Goal: Task Accomplishment & Management: Use online tool/utility

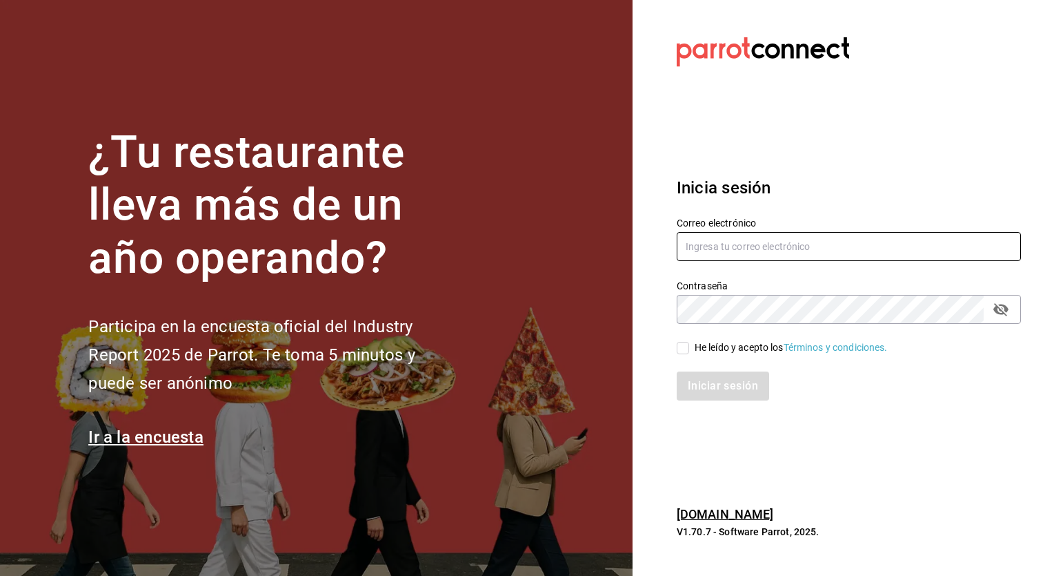
type input "[EMAIL_ADDRESS][PERSON_NAME][DOMAIN_NAME]"
click at [680, 351] on input "He leído y acepto los Términos y condiciones." at bounding box center [683, 348] width 12 height 12
checkbox input "true"
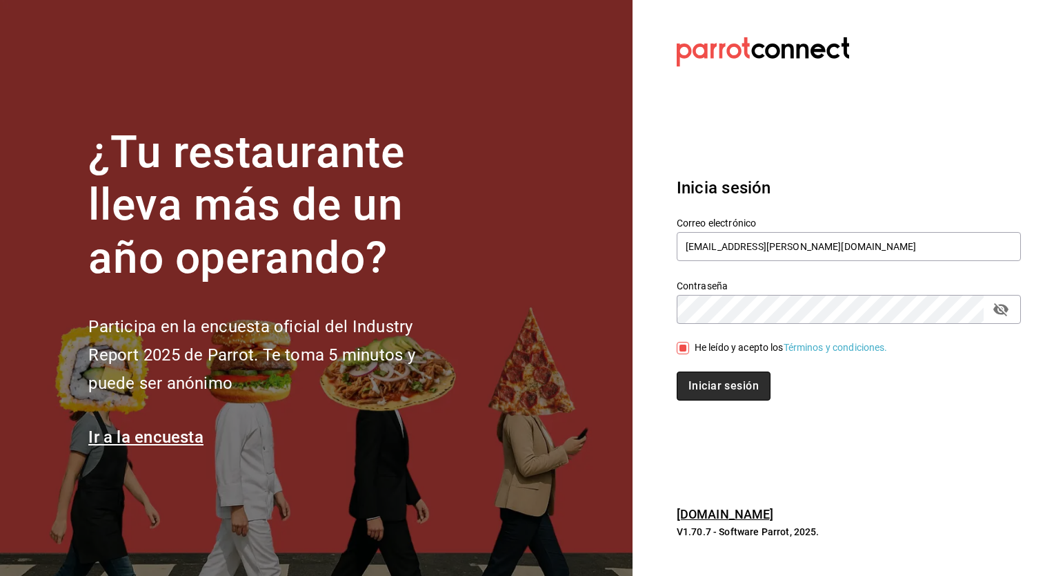
click at [718, 392] on button "Iniciar sesión" at bounding box center [724, 385] width 94 height 29
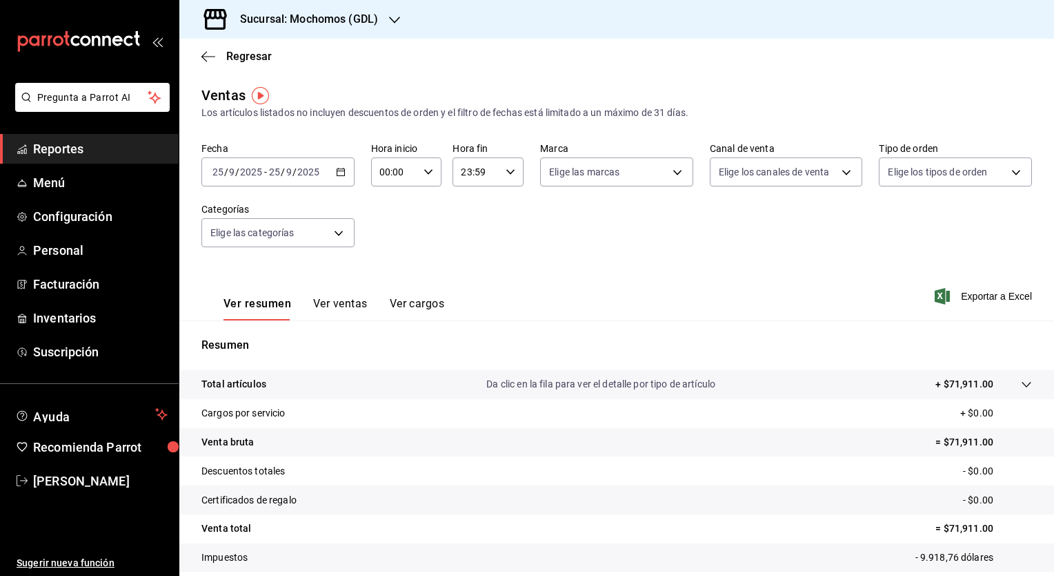
click at [342, 170] on icon "button" at bounding box center [341, 172] width 10 height 10
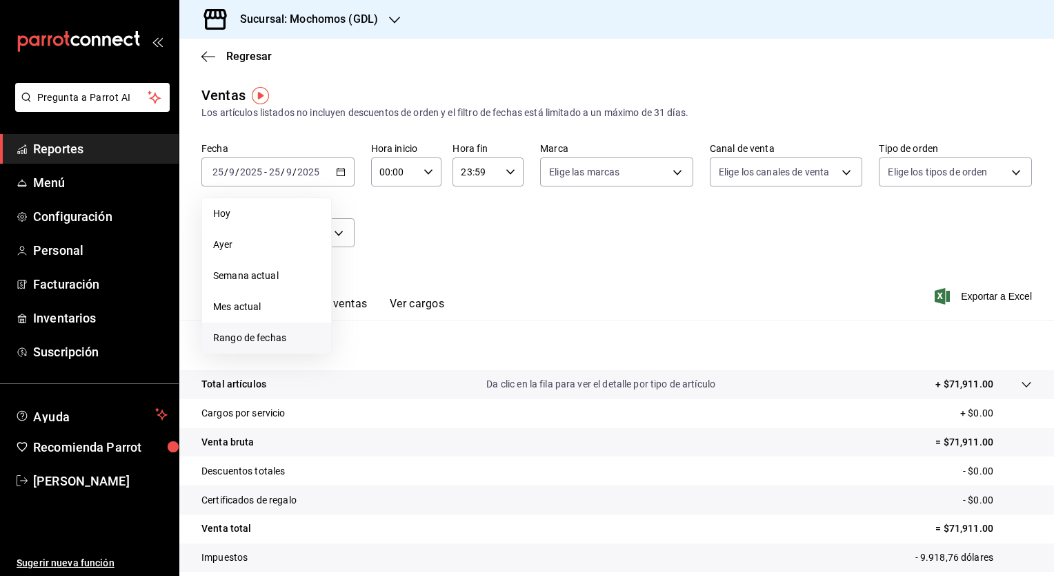
click at [285, 327] on li "Rango de fechas" at bounding box center [266, 337] width 129 height 31
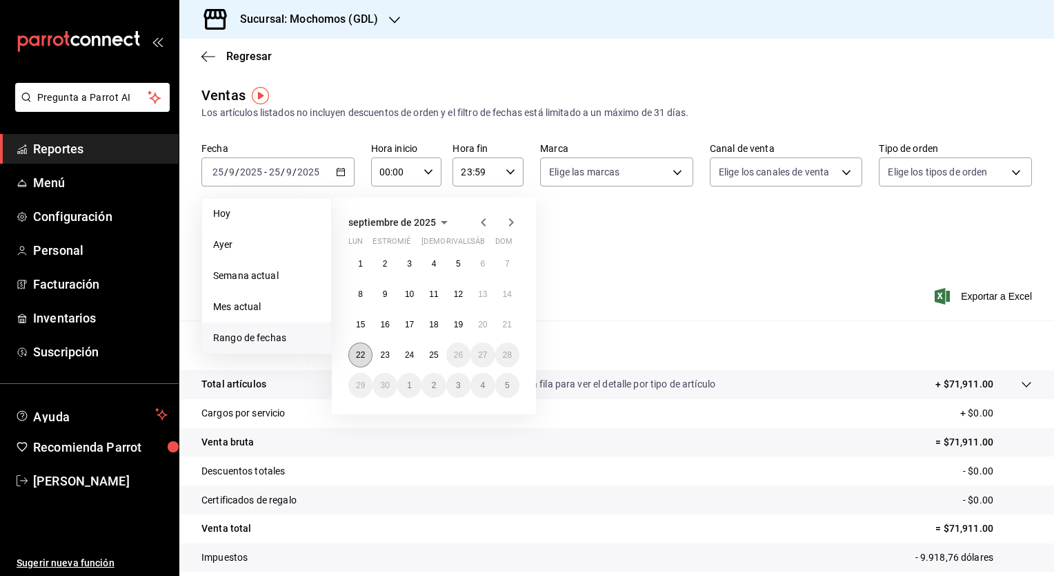
click at [368, 346] on button "22" at bounding box center [360, 354] width 24 height 25
click at [406, 350] on abbr "24" at bounding box center [409, 355] width 9 height 10
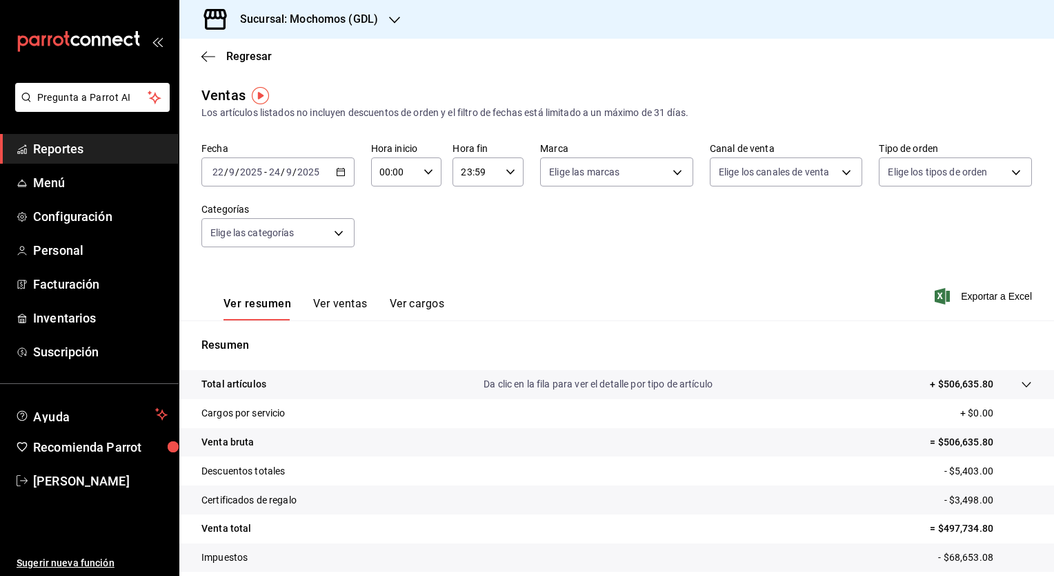
click at [427, 178] on div "00:00 Hora inicio" at bounding box center [406, 171] width 71 height 29
click at [385, 269] on span "05" at bounding box center [386, 265] width 13 height 11
type input "05:00"
click at [520, 170] on div at bounding box center [527, 288] width 1054 height 576
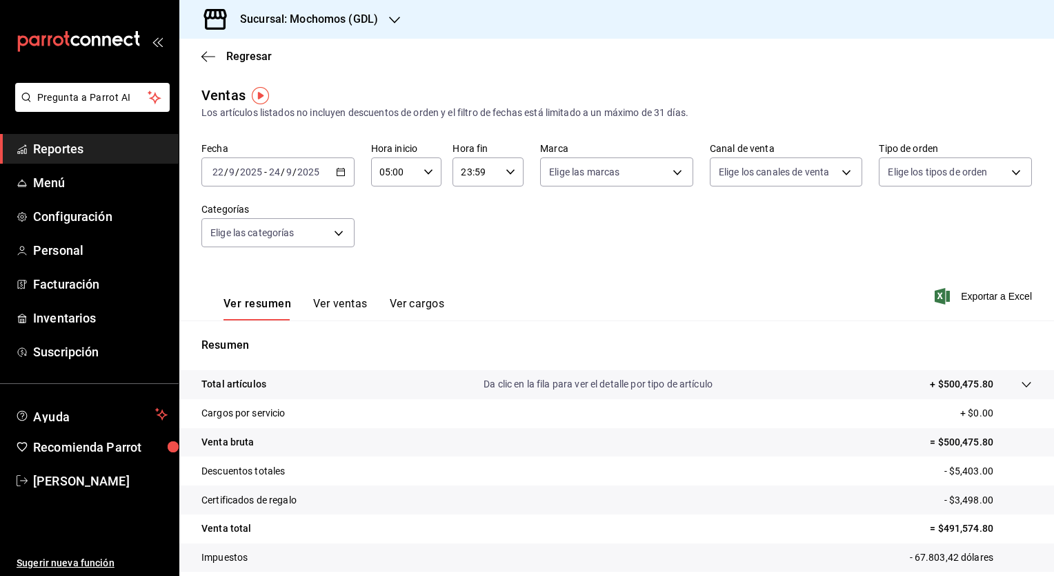
click at [520, 170] on div "Fecha 2025-09-22 22 / 9 / 2025 - 2025-09-24 24 / 9 / 2025 Hora inicio 05:00 Hor…" at bounding box center [617, 202] width 831 height 121
click at [510, 170] on \(Stroke\) "button" at bounding box center [511, 171] width 8 height 5
click at [458, 243] on button "05" at bounding box center [468, 242] width 30 height 28
click at [502, 210] on span "00" at bounding box center [502, 207] width 13 height 11
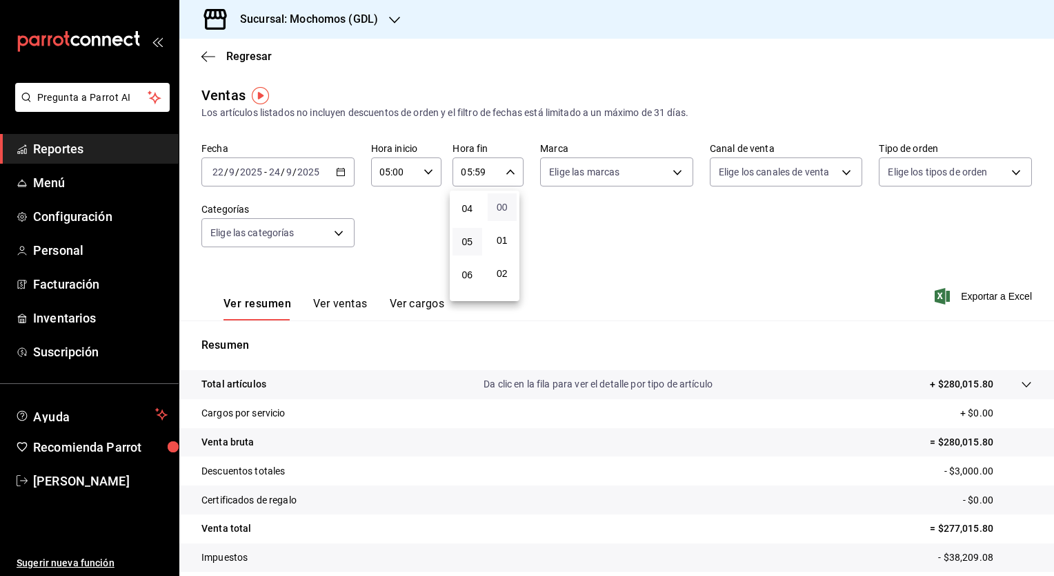
type input "05:00"
click at [674, 170] on div at bounding box center [527, 288] width 1054 height 576
click at [674, 170] on body "Pregunta a Parrot AI Reportes Menú Configuración Personal Facturación Inventari…" at bounding box center [527, 288] width 1054 height 576
click at [608, 233] on div "Ver todas" at bounding box center [580, 224] width 71 height 30
type input "36c25d4a-7cb0-456c-a434-e981d54830bc,9cac9703-0c5a-4d8b-addd-5b6b571d65b9"
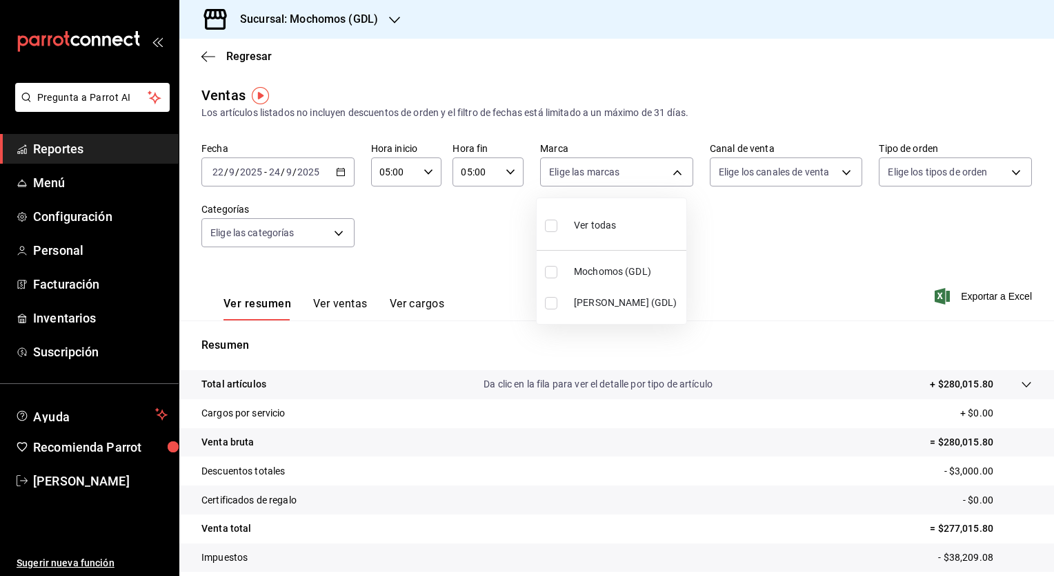
checkbox input "true"
click at [835, 173] on div at bounding box center [527, 288] width 1054 height 576
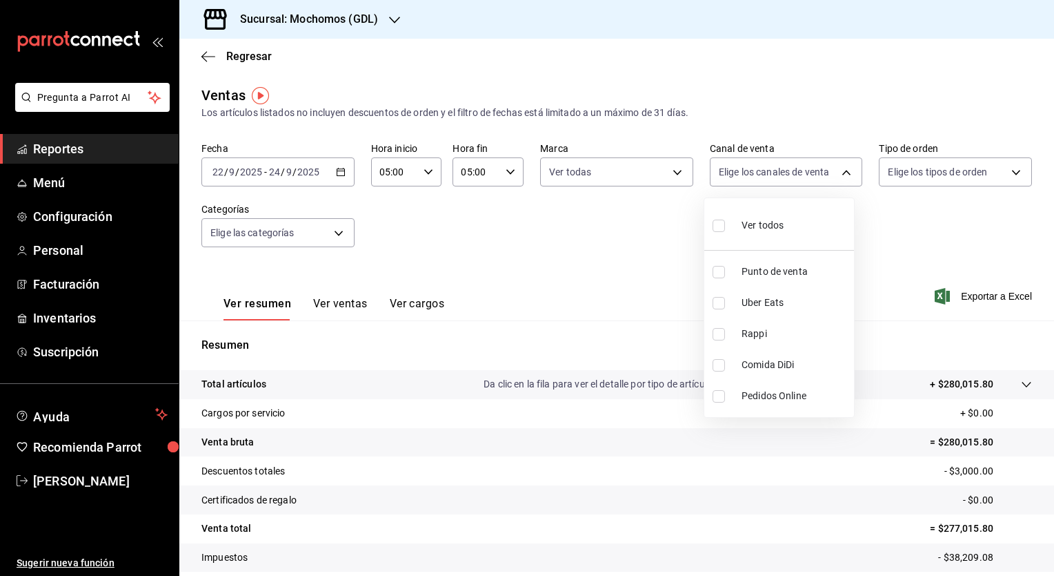
click at [835, 173] on body "Pregunta a Parrot AI Reportes Menú Configuración Personal Facturación Inventari…" at bounding box center [527, 288] width 1054 height 576
click at [809, 221] on li "Ver todos" at bounding box center [780, 224] width 150 height 41
type input "PARROT,UBER_EATS,RAPPI,DIDI_FOOD,ONLINE"
checkbox input "true"
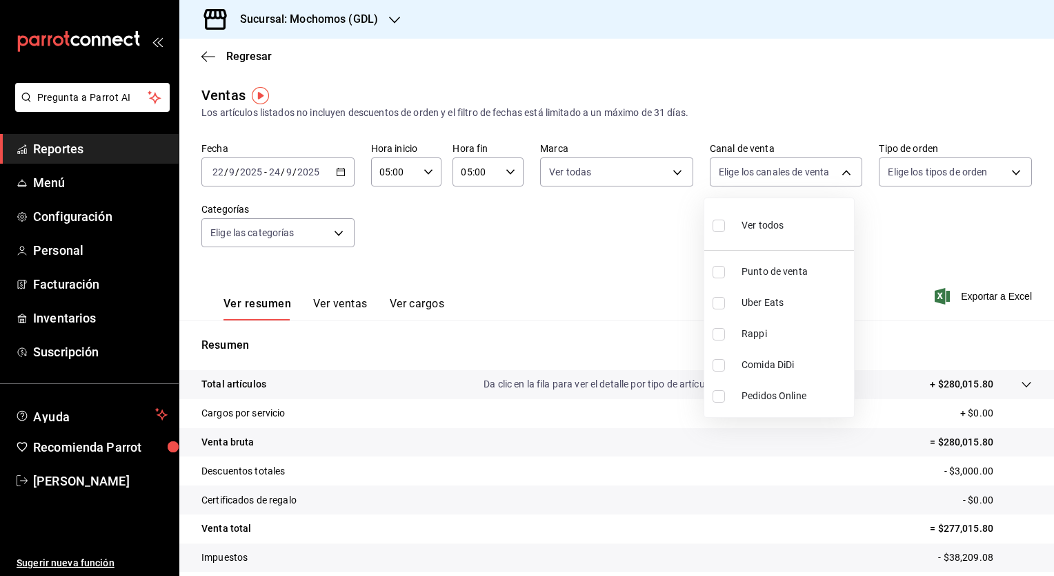
checkbox input "true"
click at [1010, 173] on div at bounding box center [527, 288] width 1054 height 576
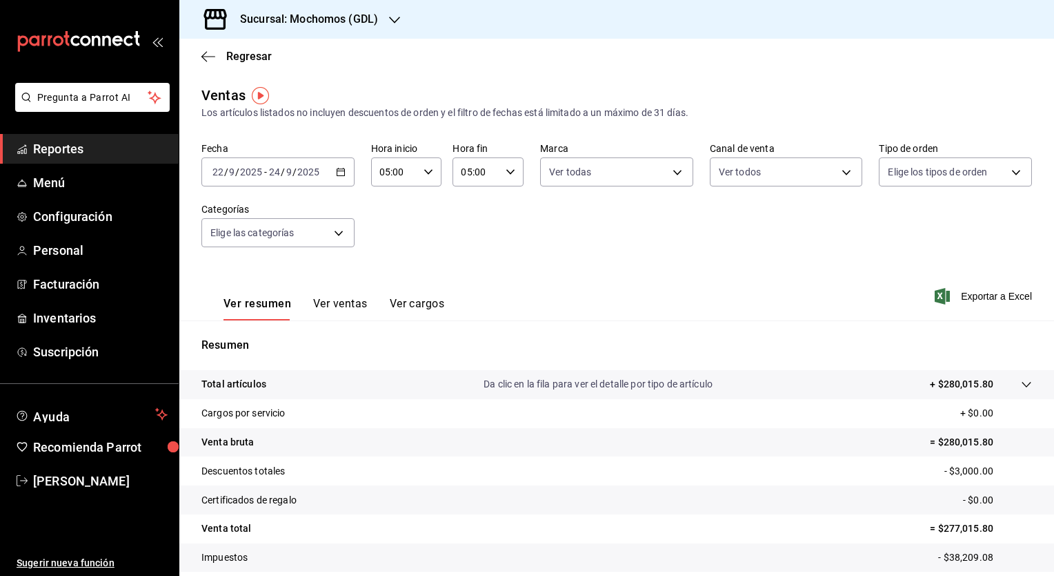
click at [1010, 173] on div "Ver todos Punto de venta Uber Eats Rappi Comida DiDi Pedidos Online" at bounding box center [527, 288] width 1054 height 576
click at [1003, 170] on body "Pregunta a Parrot AI Reportes Menú Configuración Personal Facturación Inventari…" at bounding box center [527, 288] width 1054 height 576
click at [939, 233] on div "Ver todos" at bounding box center [915, 224] width 71 height 30
type input "c3d0baef-30c0-4718-9d76-caab43e27316,13c4cc4a-99d2-42c0-ba96-c3de8c08c13d,7b791…"
checkbox input "true"
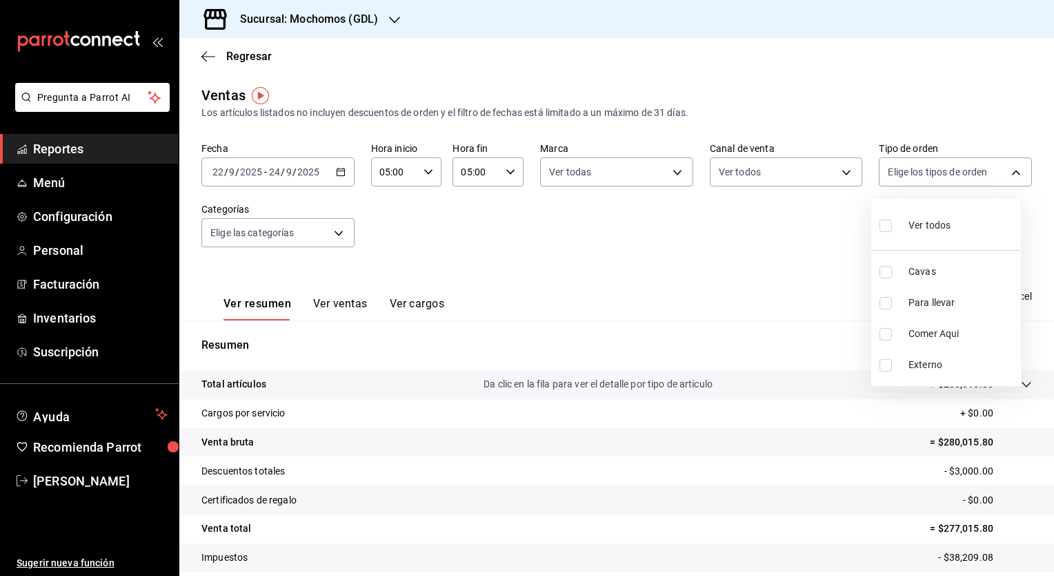
checkbox input "true"
click at [320, 228] on div at bounding box center [527, 288] width 1054 height 576
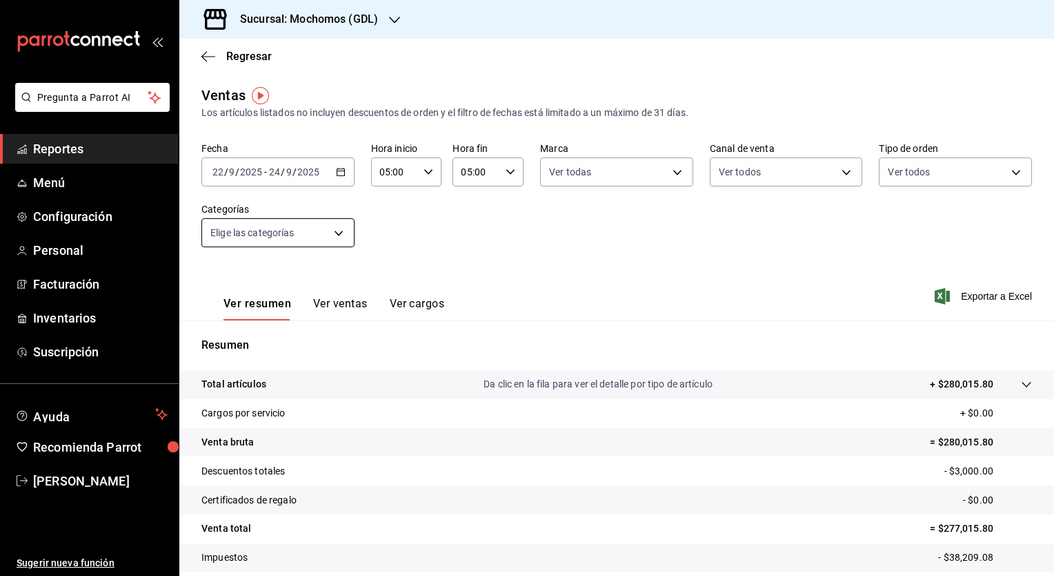
click at [334, 230] on body "Pregunta a Parrot AI Reportes Menú Configuración Personal Facturación Inventari…" at bounding box center [527, 288] width 1054 height 576
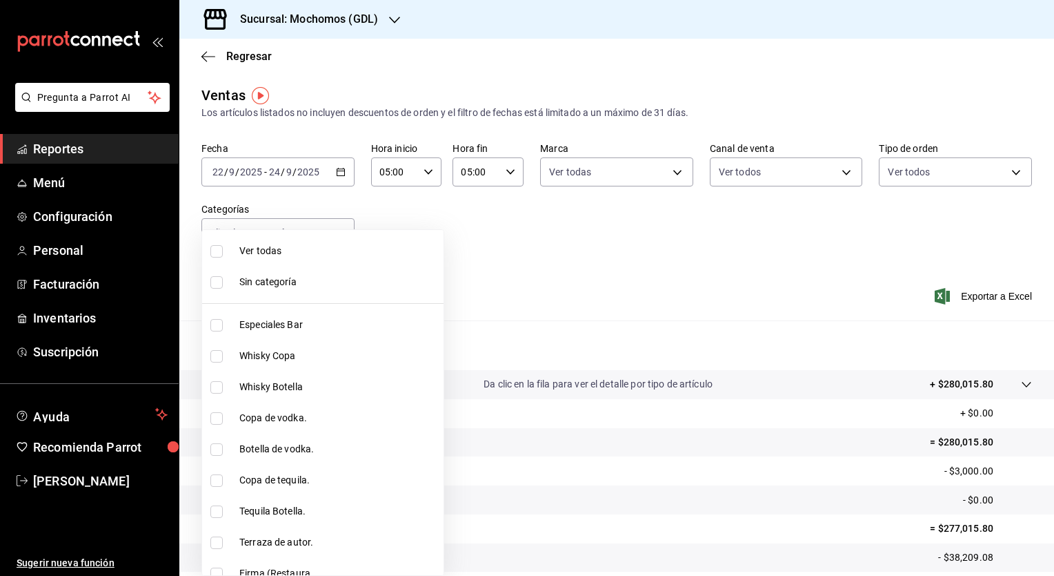
click at [328, 244] on span "Ver todas" at bounding box center [338, 251] width 199 height 14
type input "c0db8a99-aef8-4e9c-862d-72763fc5d605,0e6da5ad-e1ed-4623-8a7f-4db137866549,4ba6e…"
checkbox input "true"
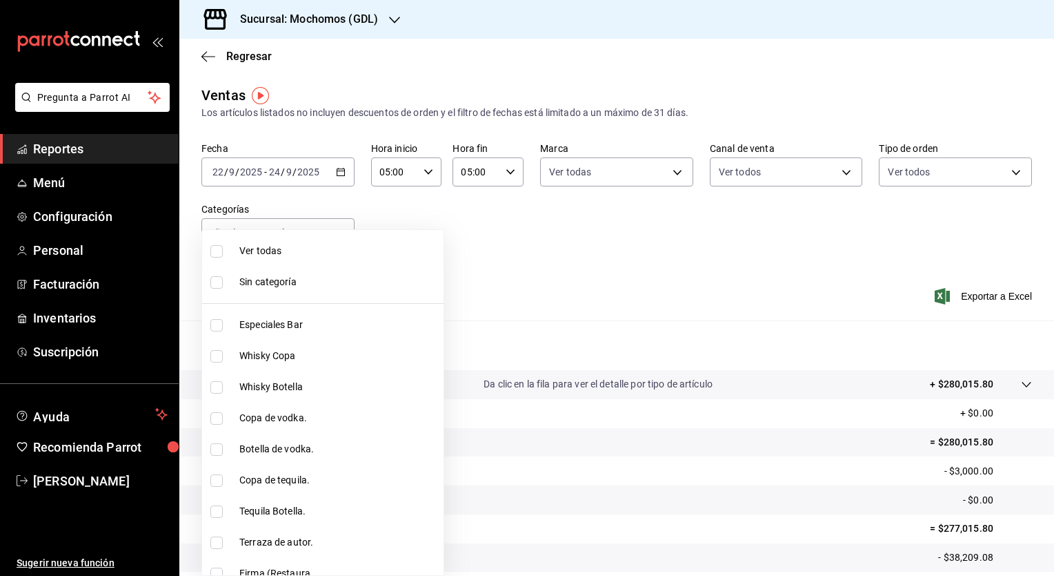
checkbox input "true"
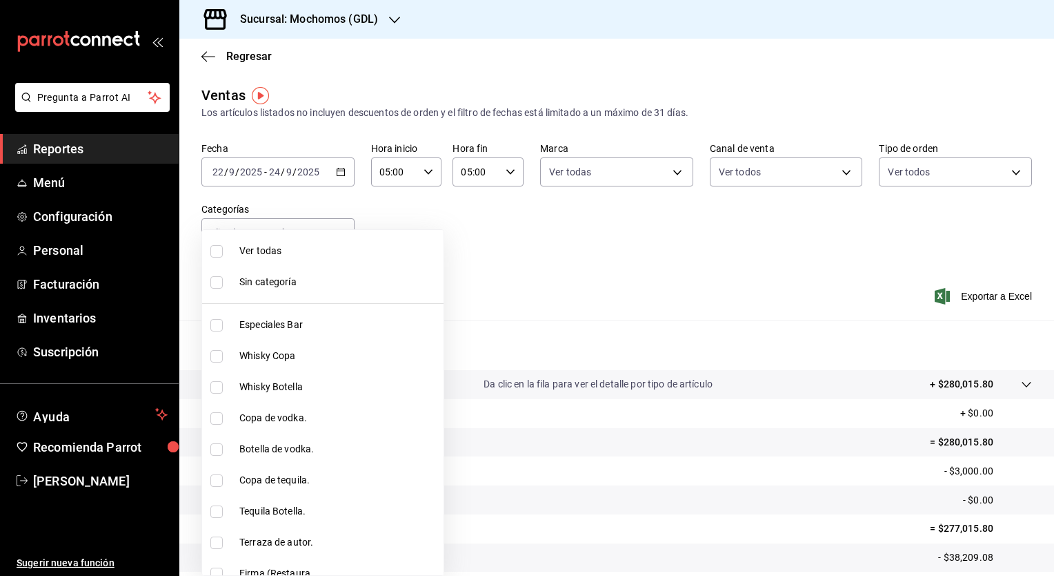
checkbox input "true"
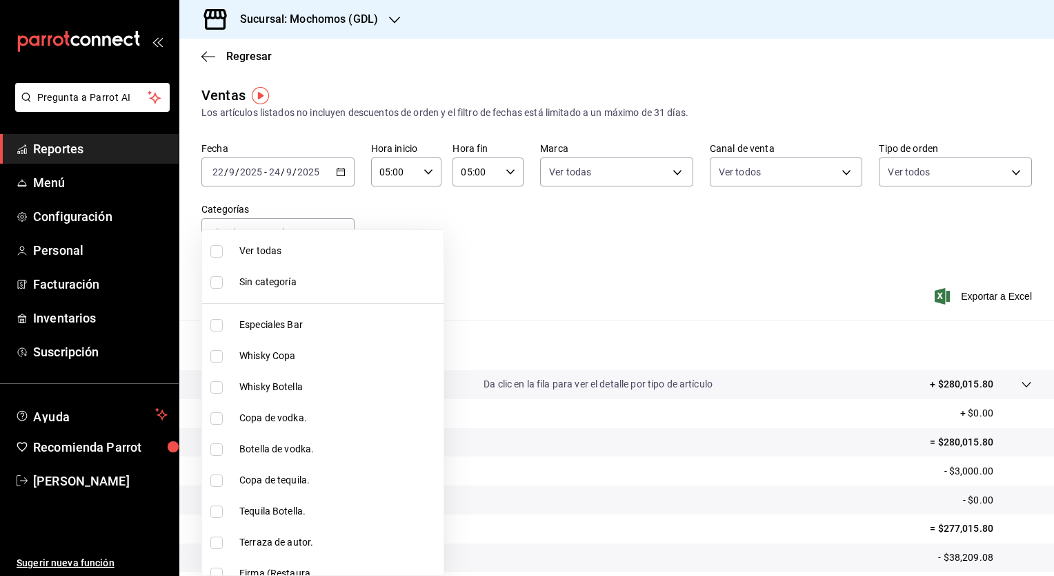
checkbox input "true"
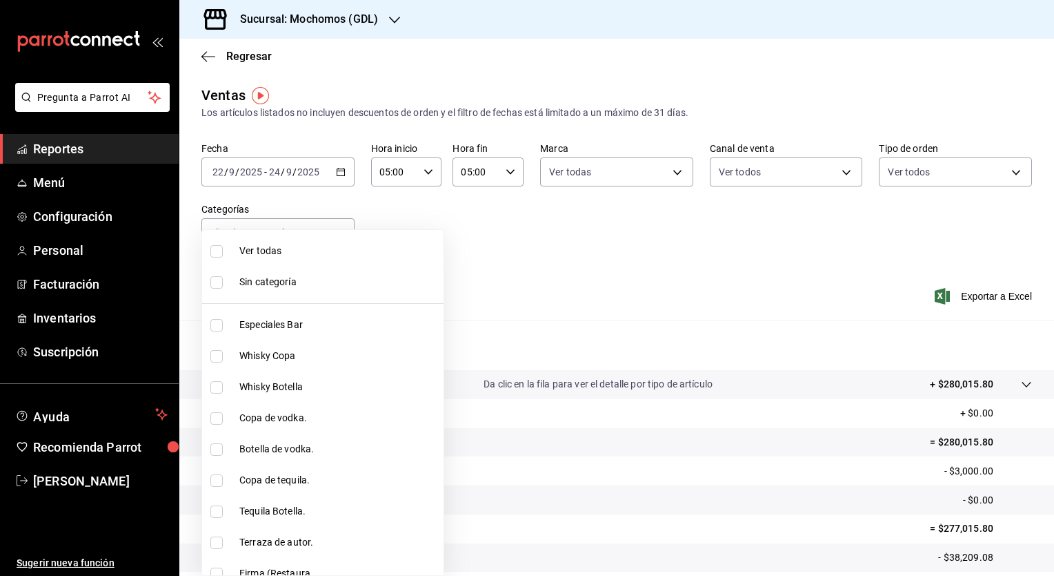
checkbox input "true"
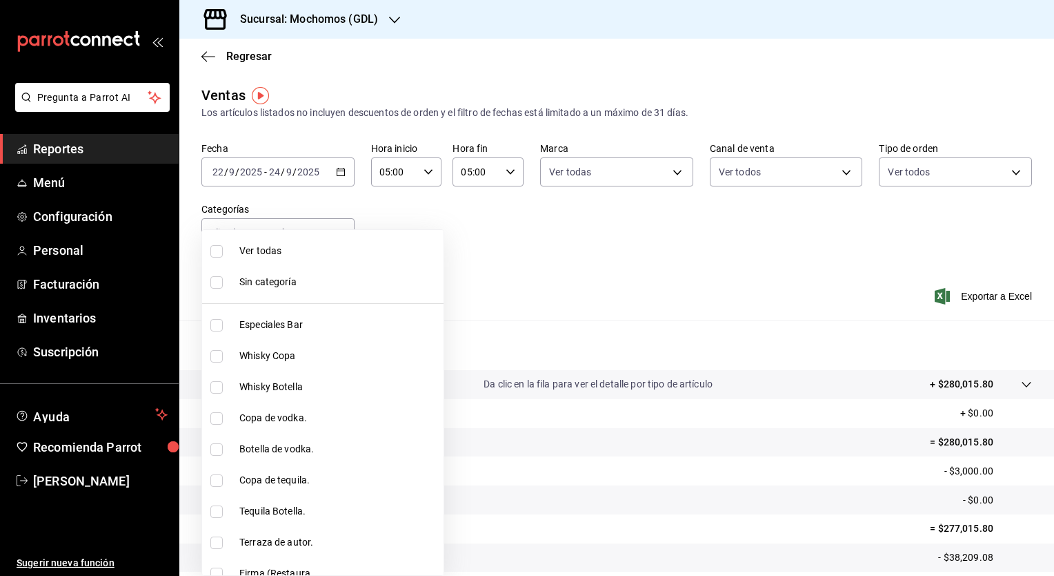
checkbox input "true"
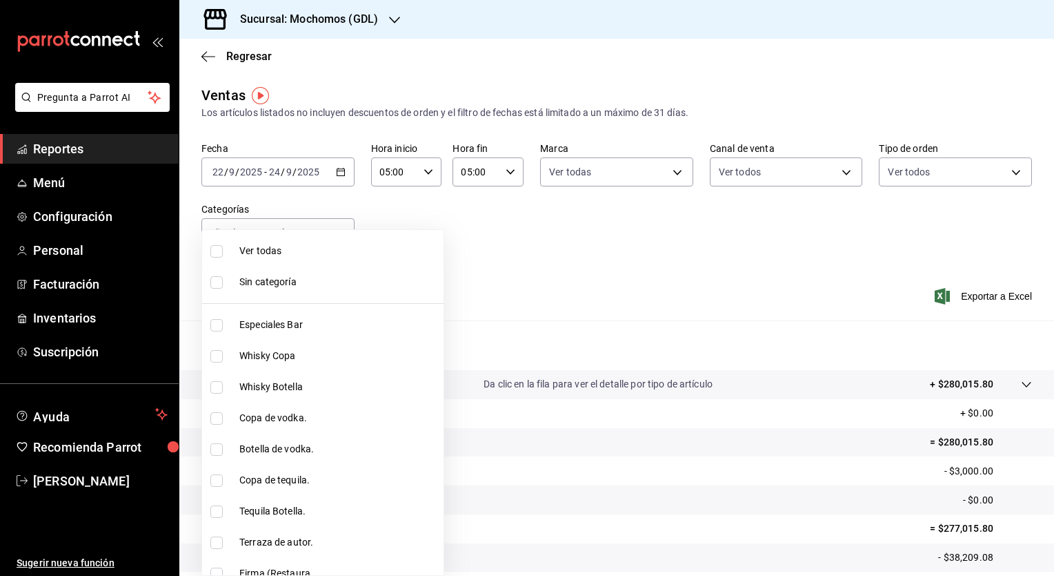
checkbox input "true"
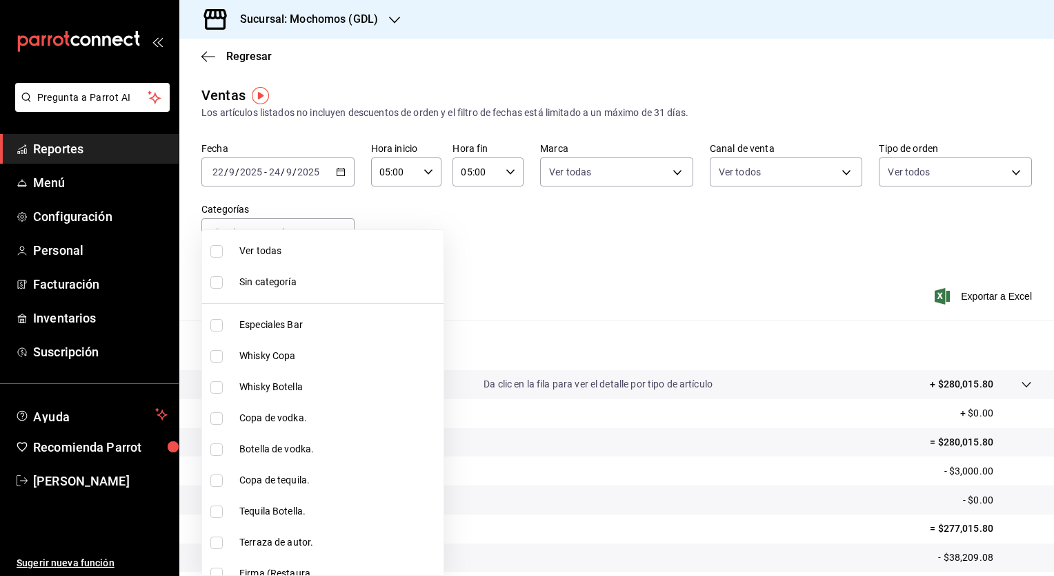
checkbox input "true"
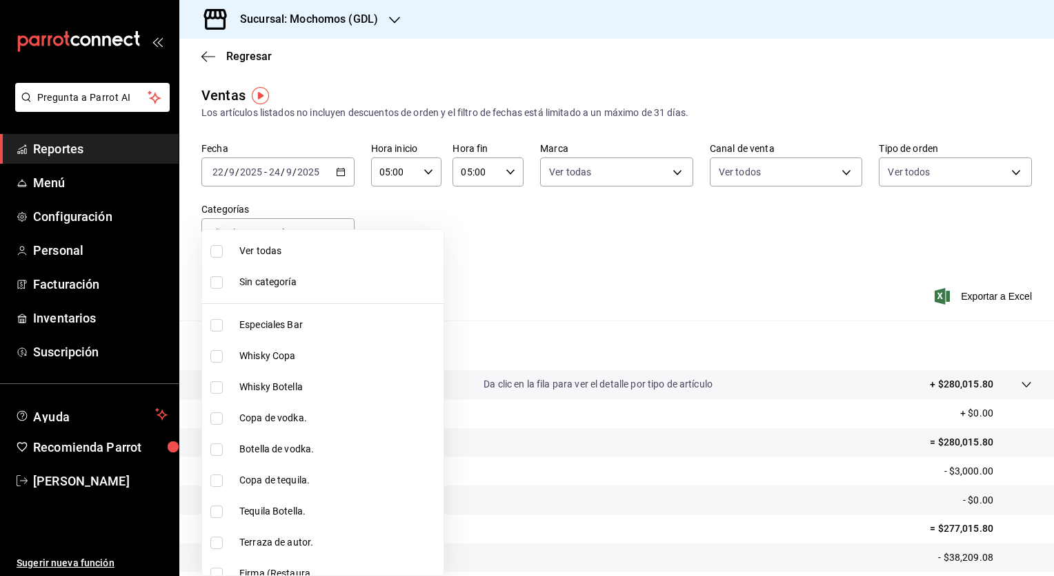
checkbox input "true"
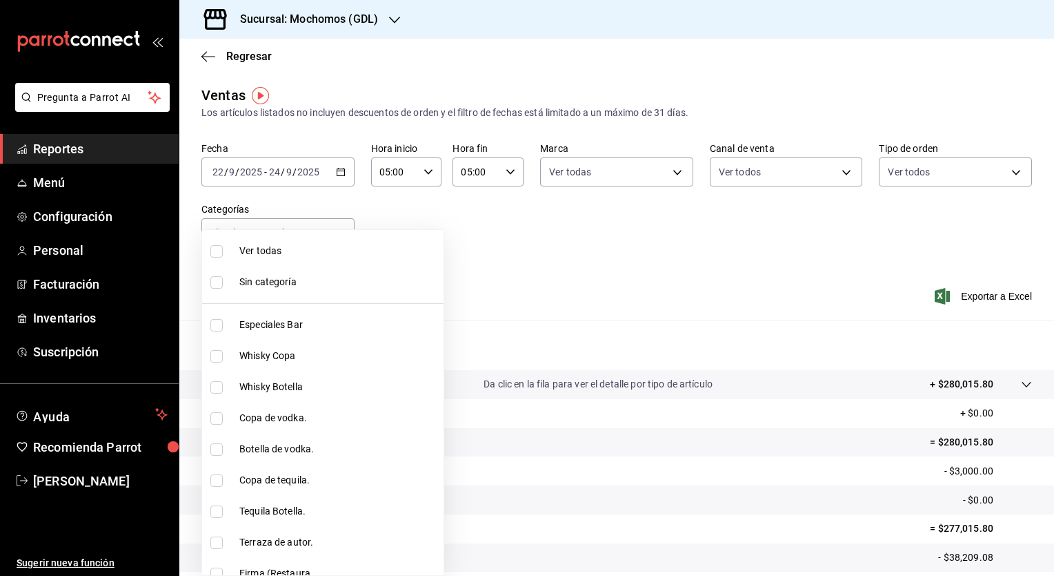
checkbox input "true"
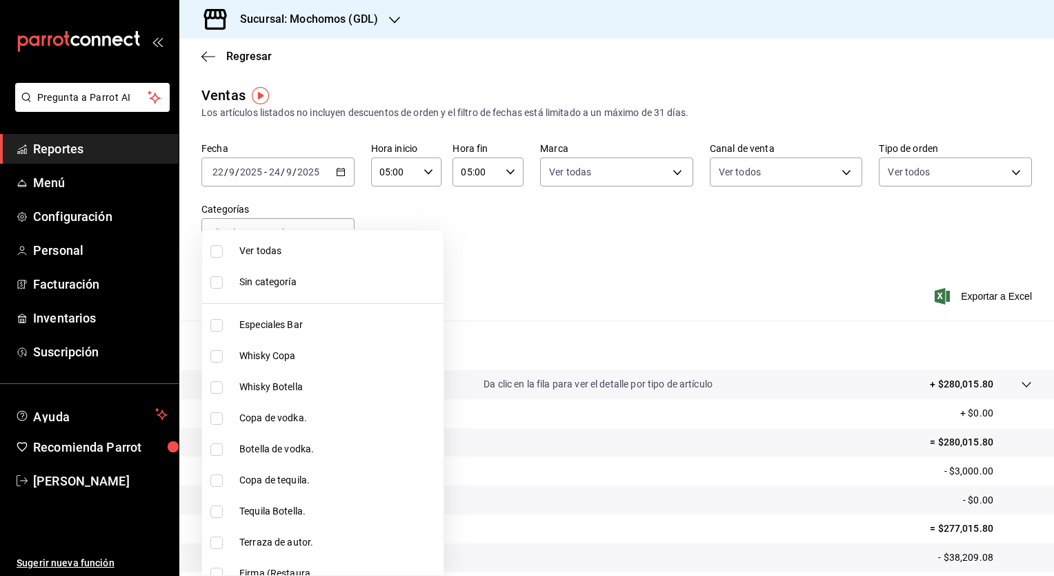
checkbox input "true"
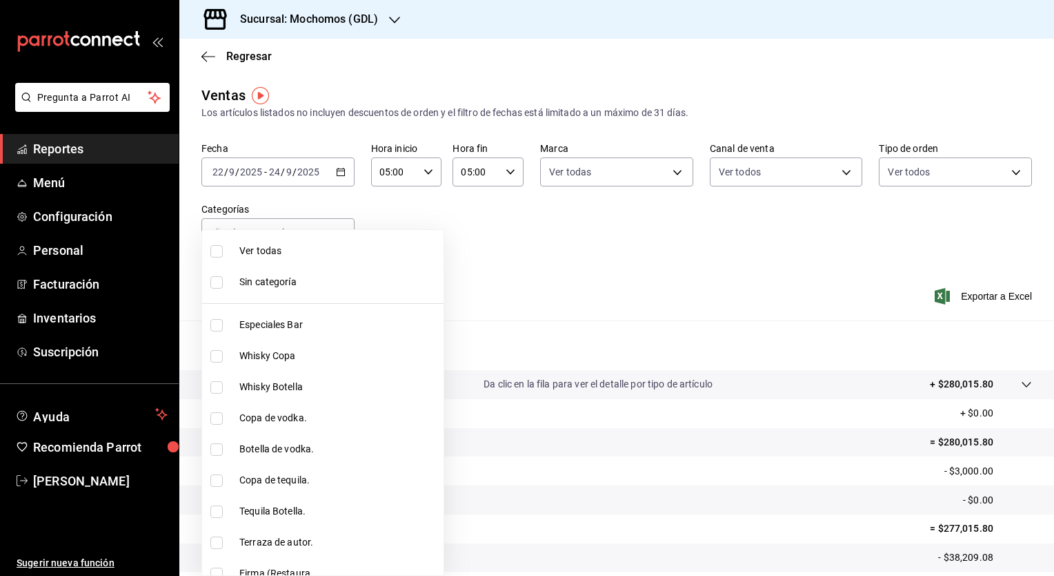
checkbox input "true"
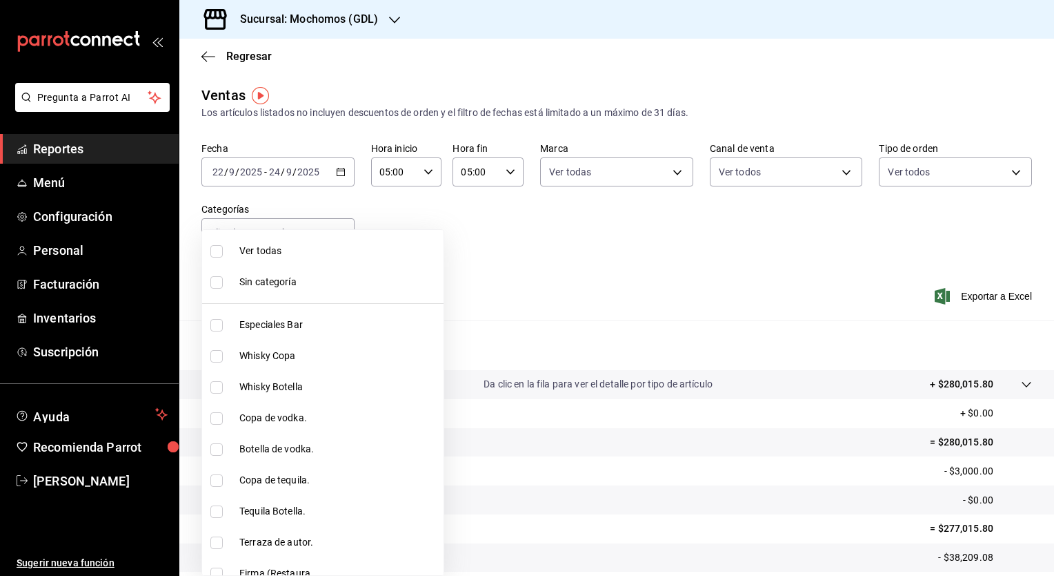
checkbox input "true"
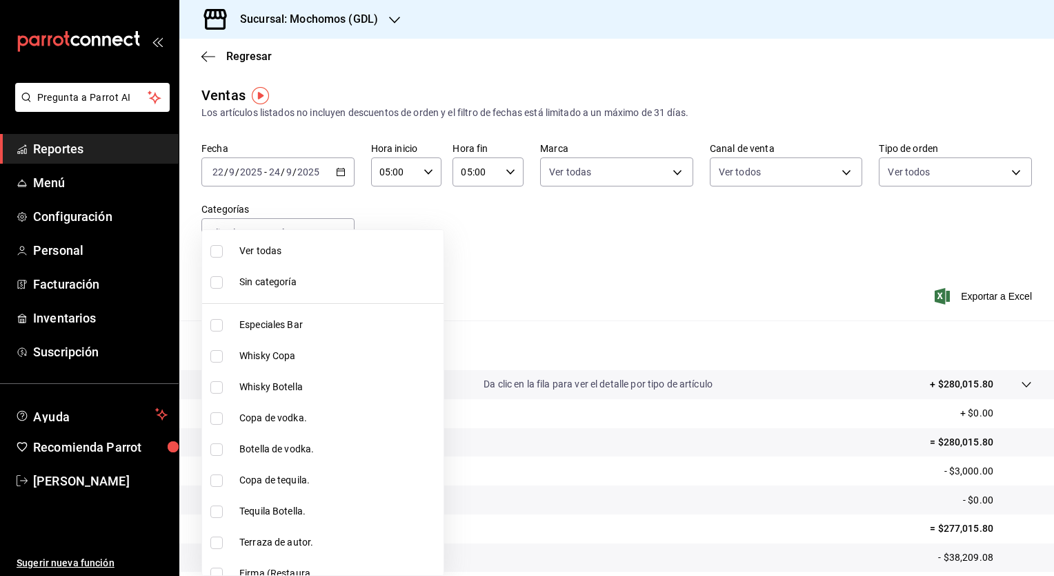
checkbox input "true"
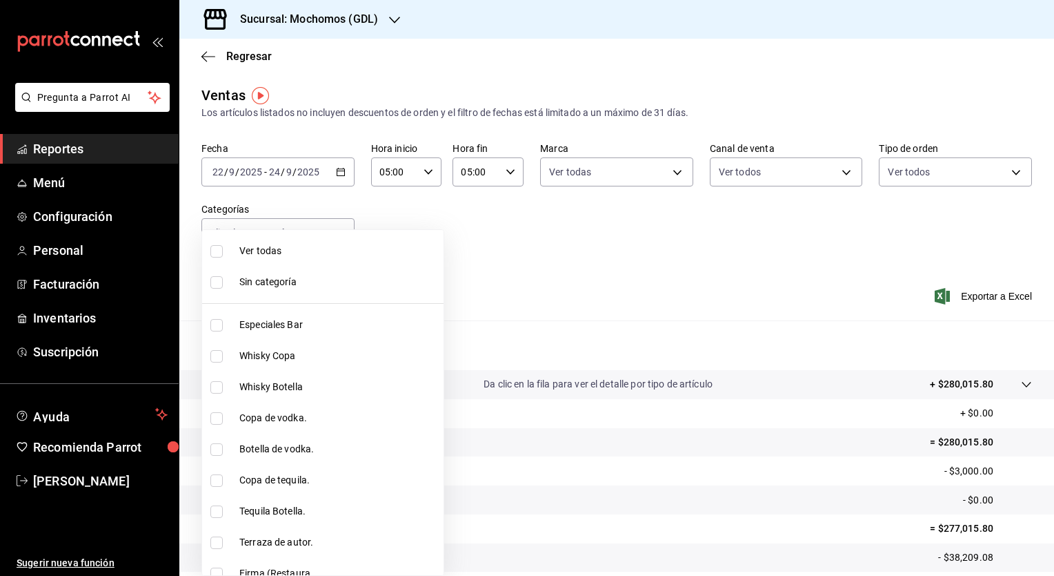
checkbox input "true"
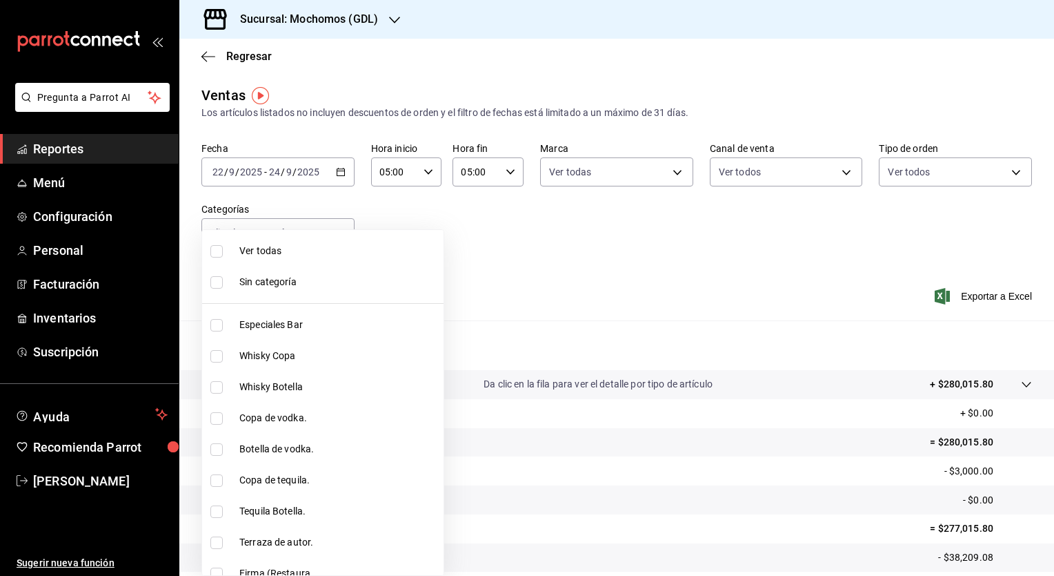
checkbox input "true"
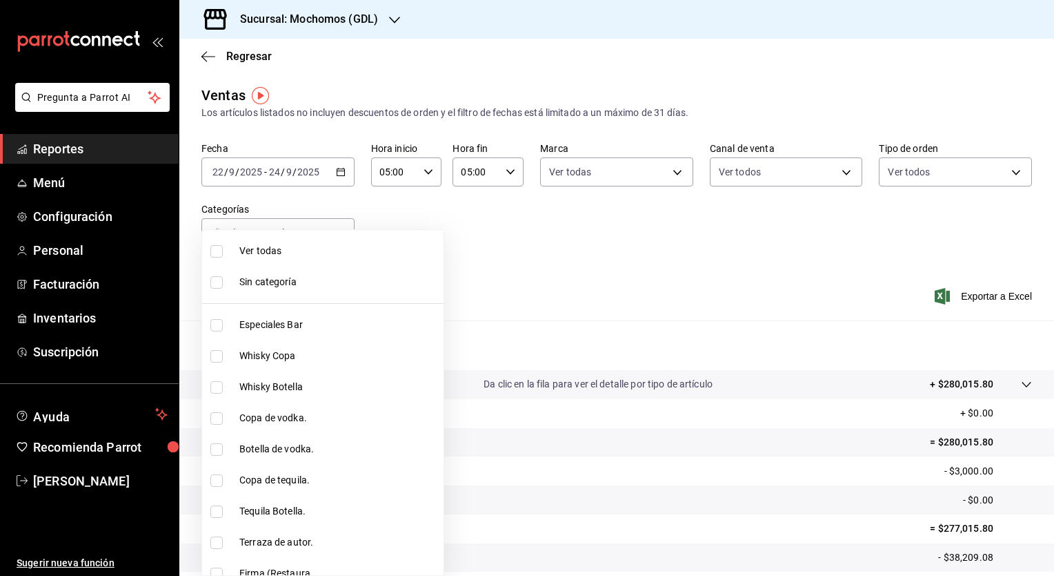
checkbox input "true"
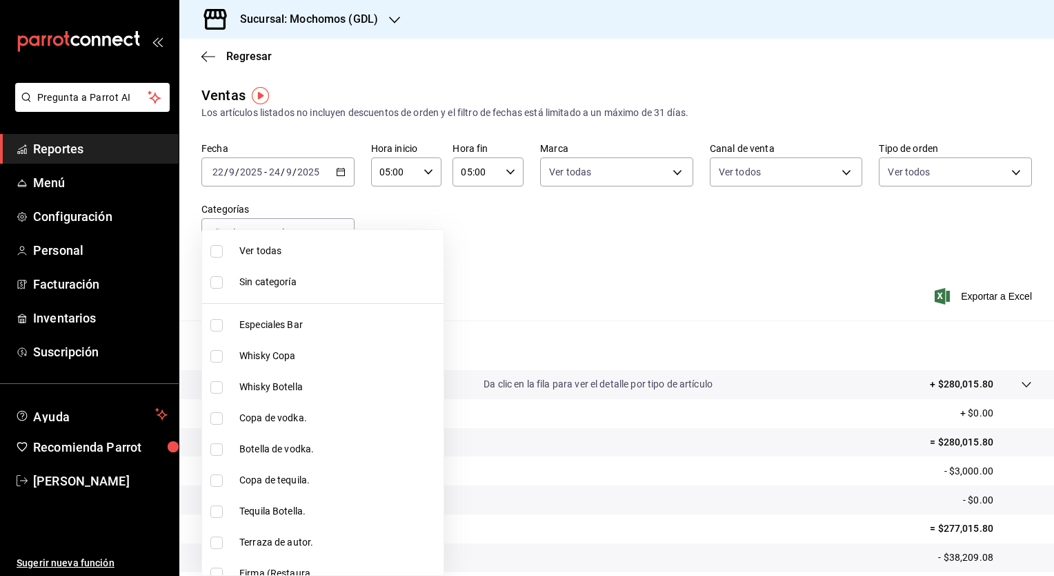
checkbox input "true"
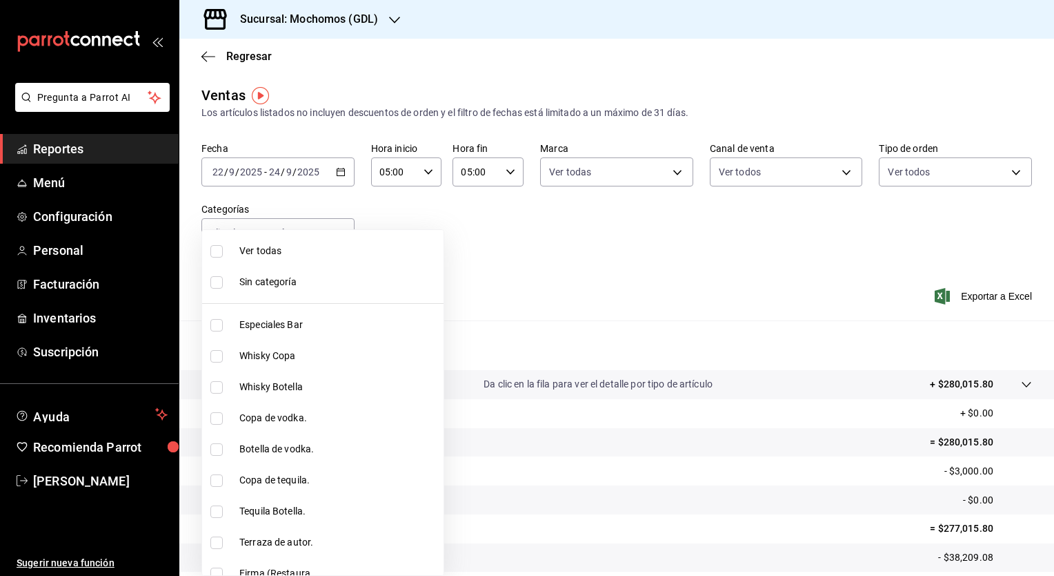
checkbox input "true"
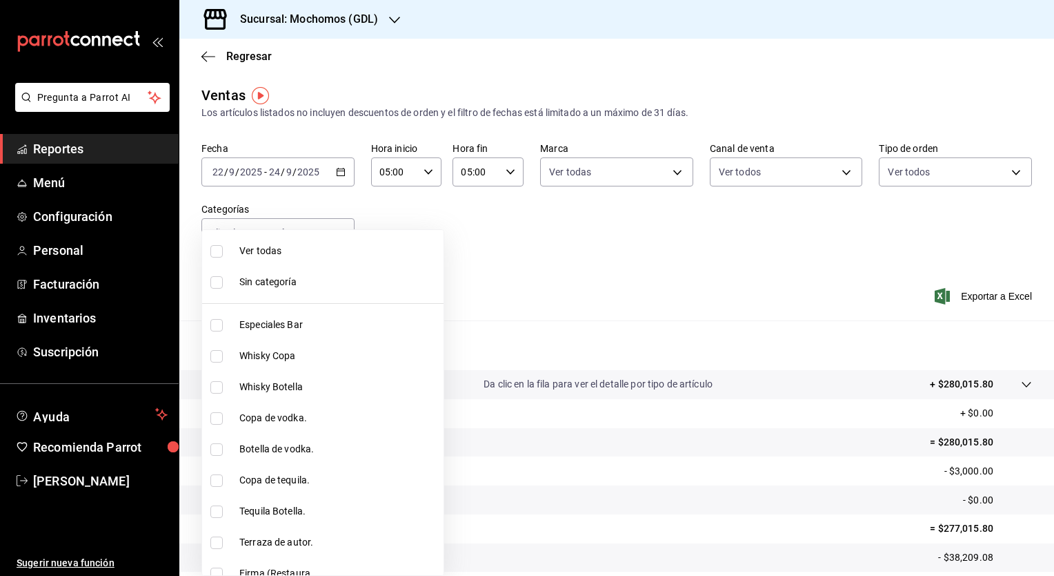
checkbox input "true"
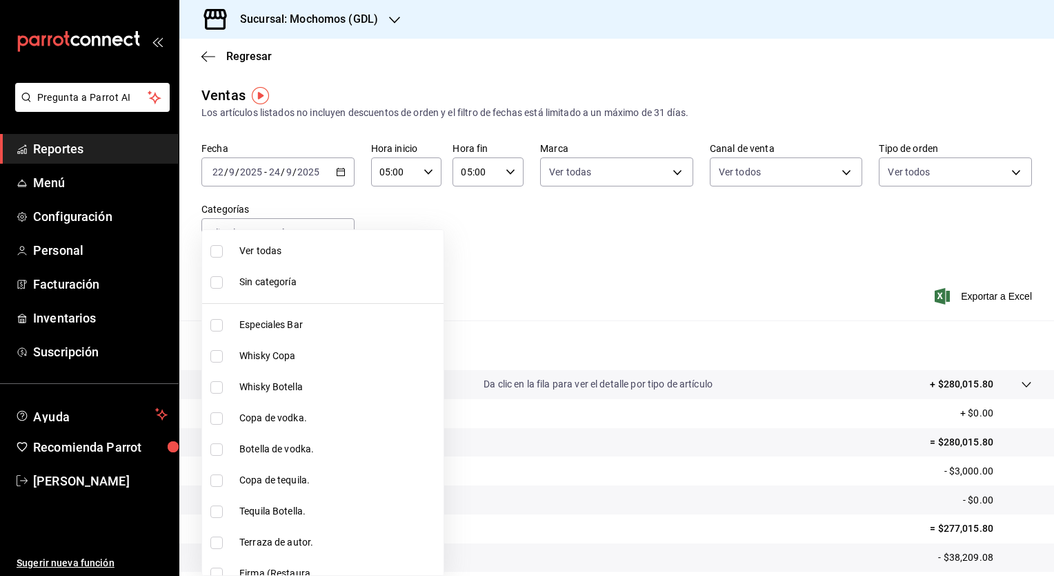
checkbox input "true"
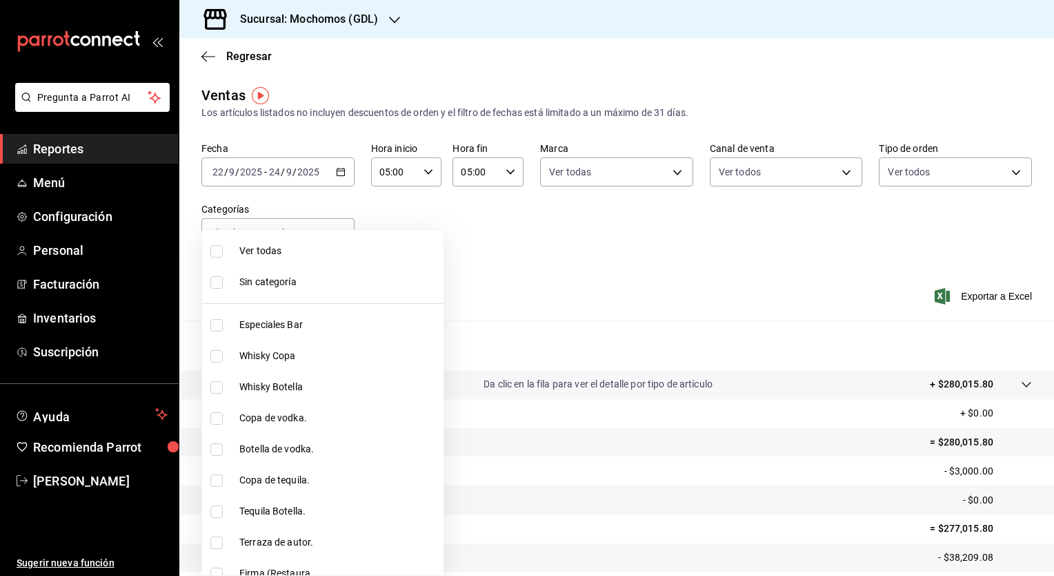
checkbox input "true"
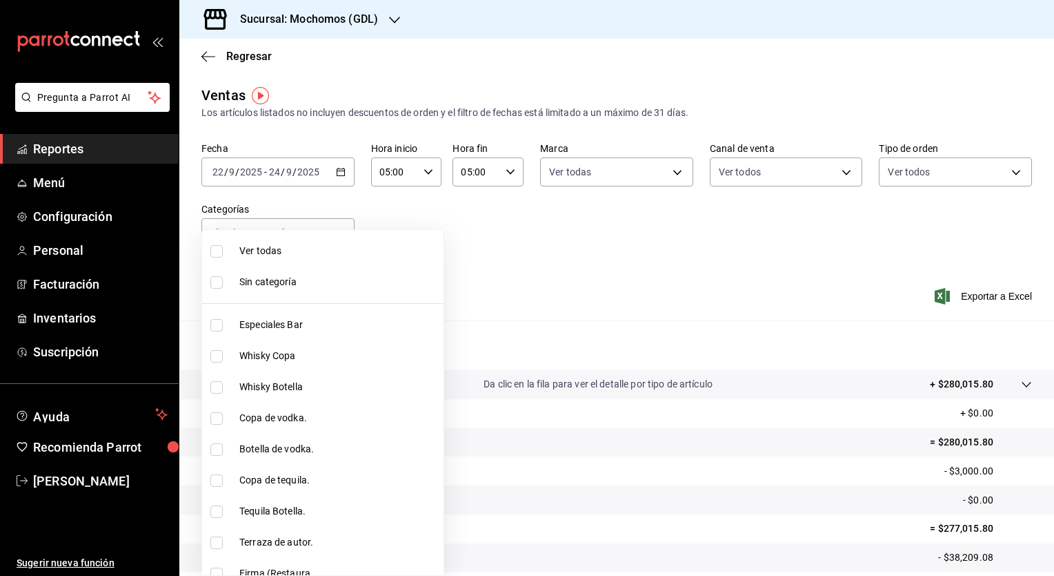
checkbox input "true"
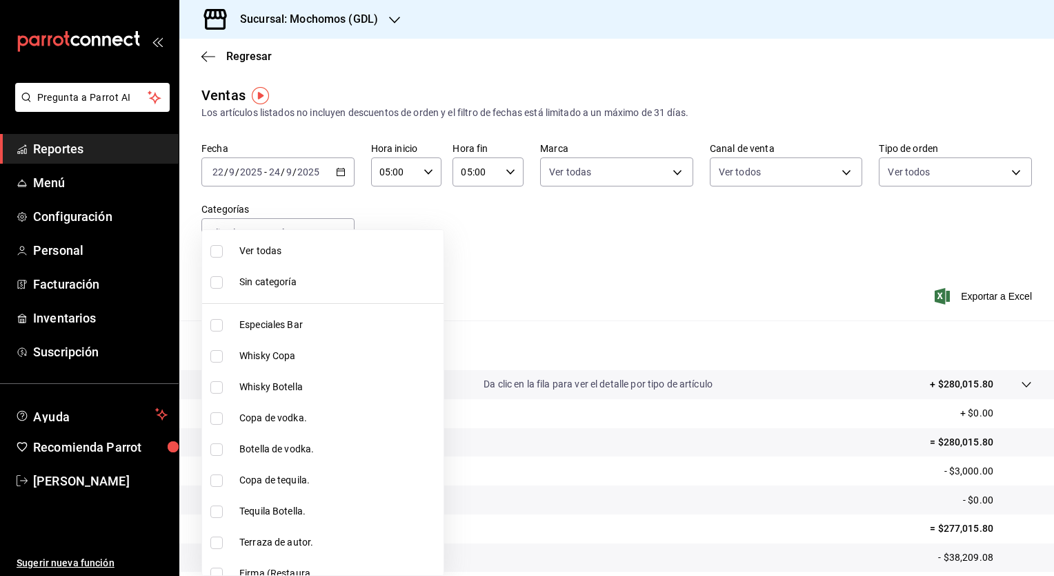
checkbox input "true"
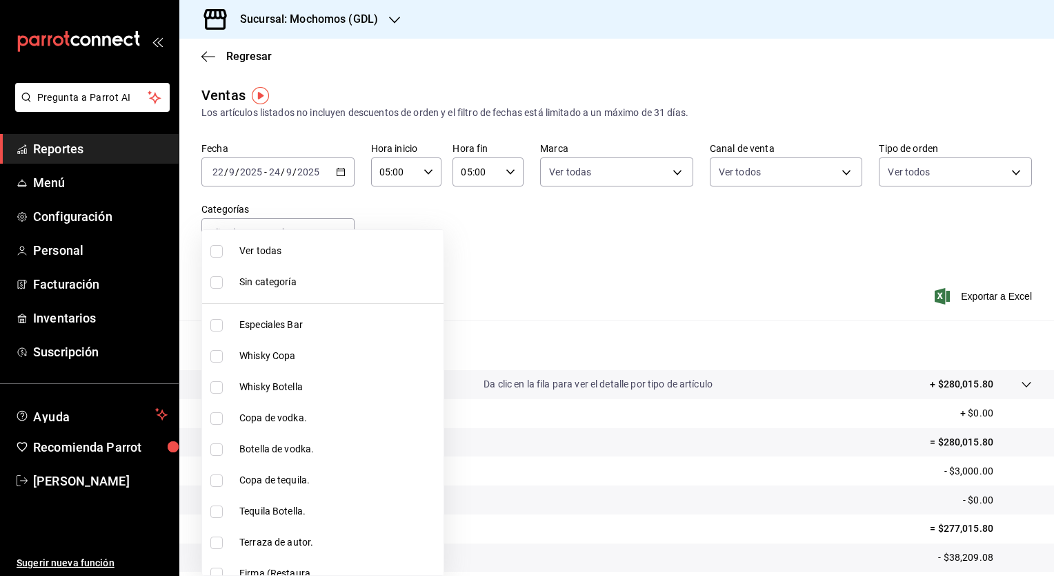
checkbox input "true"
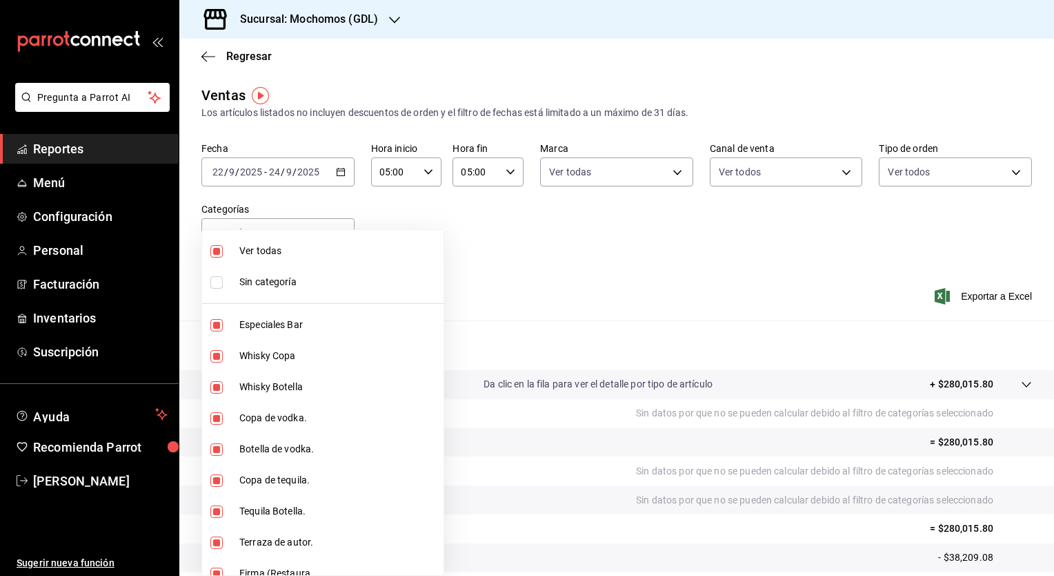
click at [956, 291] on div at bounding box center [527, 288] width 1054 height 576
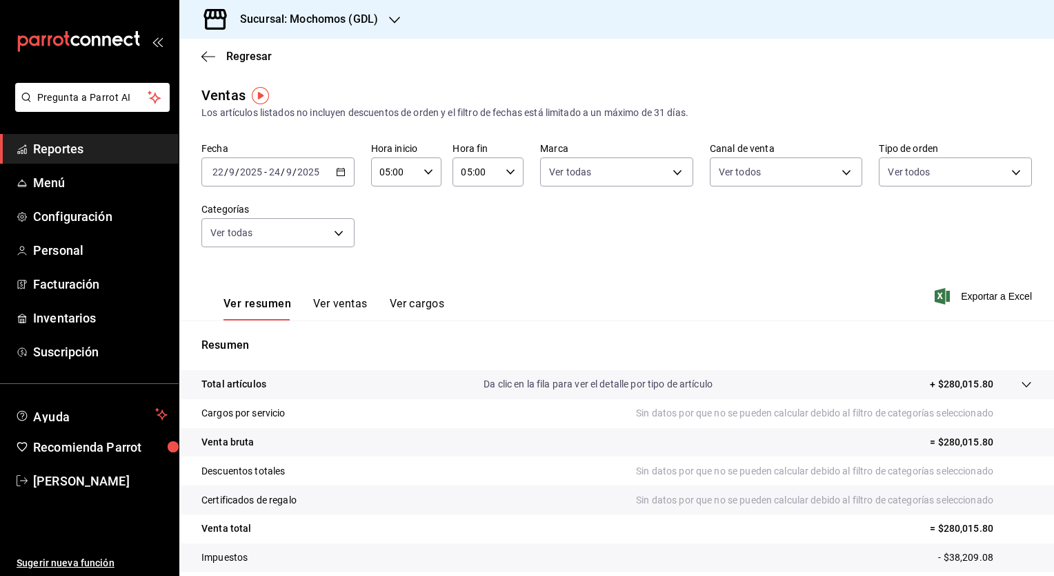
click at [956, 291] on div "Ver todas Sin categoría Especiales Bar Whisky Copa Whisky Botella Copa de vodka…" at bounding box center [527, 288] width 1054 height 576
click at [961, 291] on font "Exportar a Excel" at bounding box center [996, 296] width 71 height 11
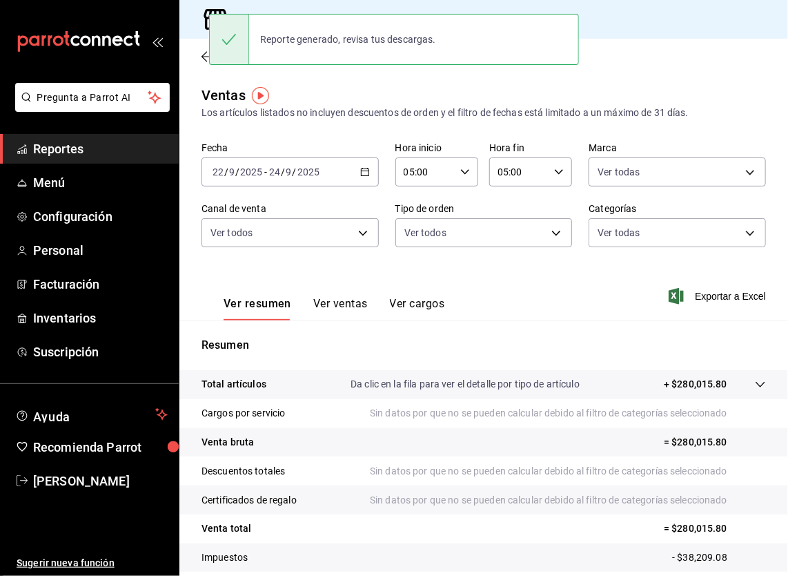
click at [362, 173] on icon "button" at bounding box center [365, 172] width 10 height 10
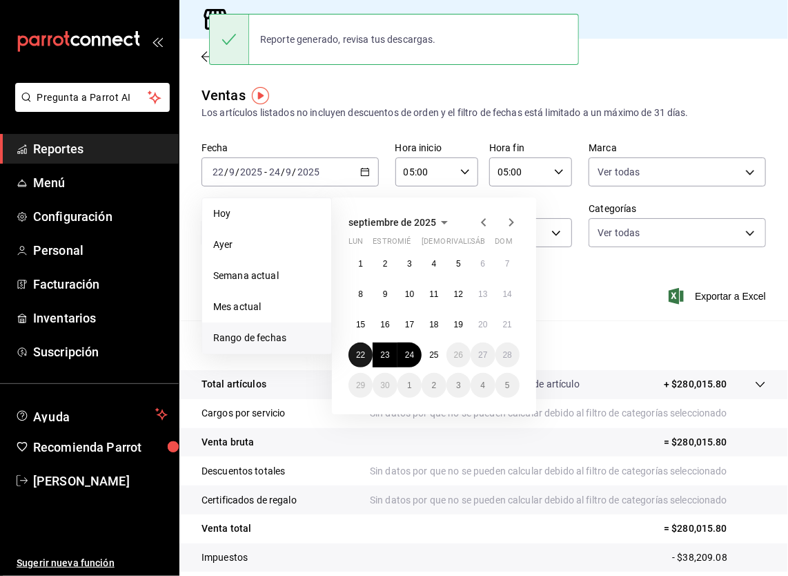
click at [359, 352] on abbr "22" at bounding box center [360, 355] width 9 height 10
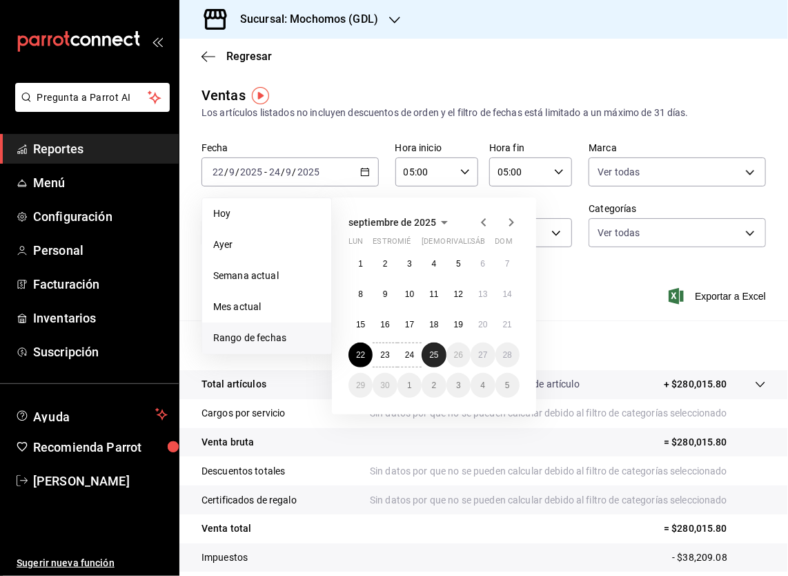
click at [425, 351] on button "25" at bounding box center [434, 354] width 24 height 25
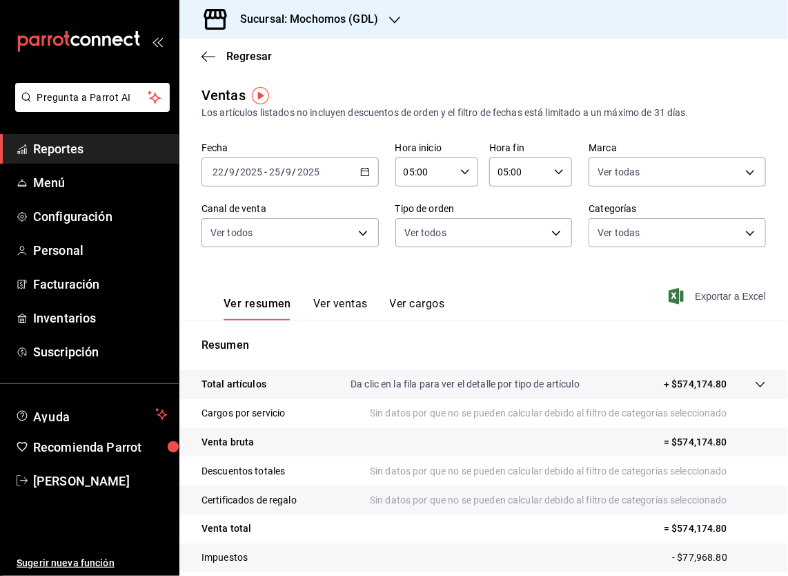
click at [695, 295] on font "Exportar a Excel" at bounding box center [730, 296] width 71 height 11
